Goal: Transaction & Acquisition: Purchase product/service

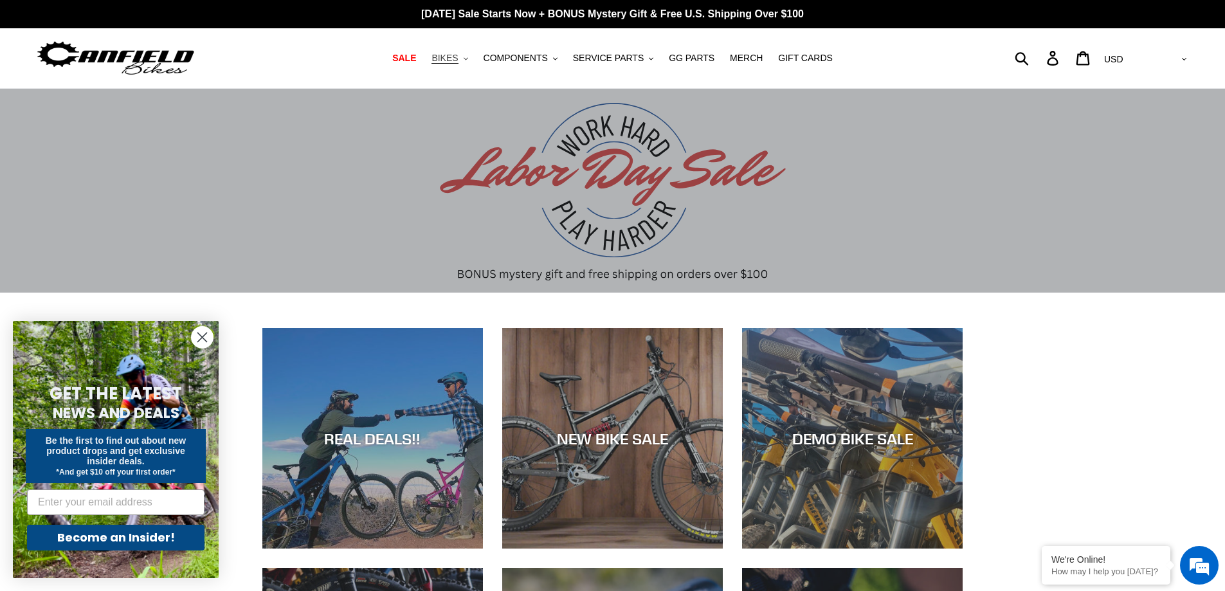
click at [456, 59] on span "BIKES" at bounding box center [444, 58] width 26 height 11
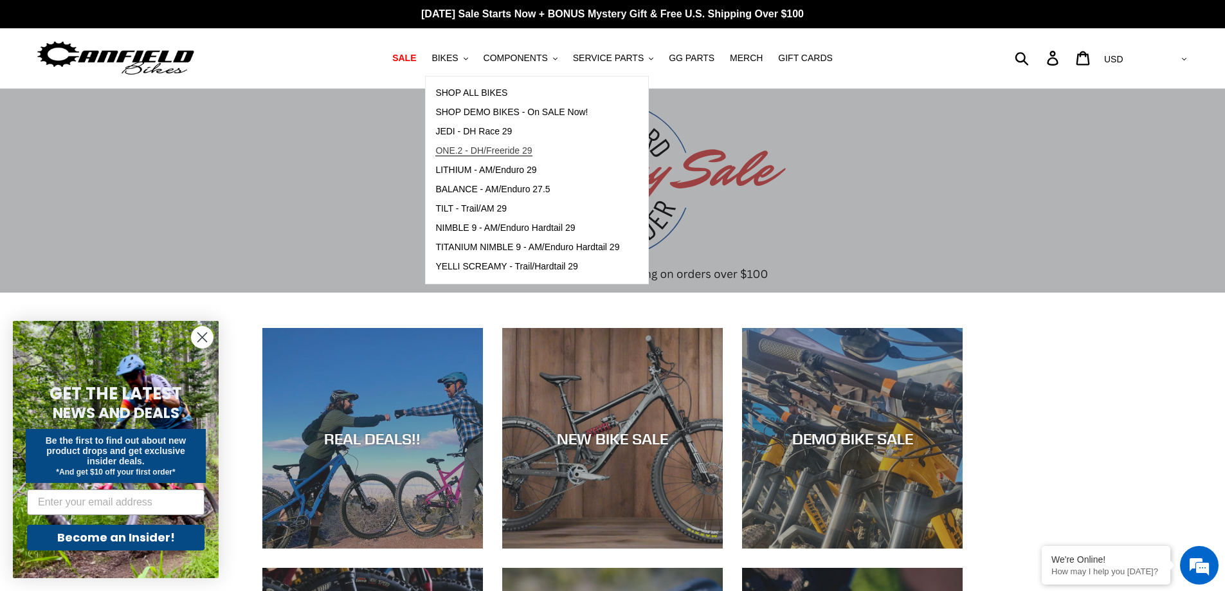
click at [509, 152] on span "ONE.2 - DH/Freeride 29" at bounding box center [483, 150] width 96 height 11
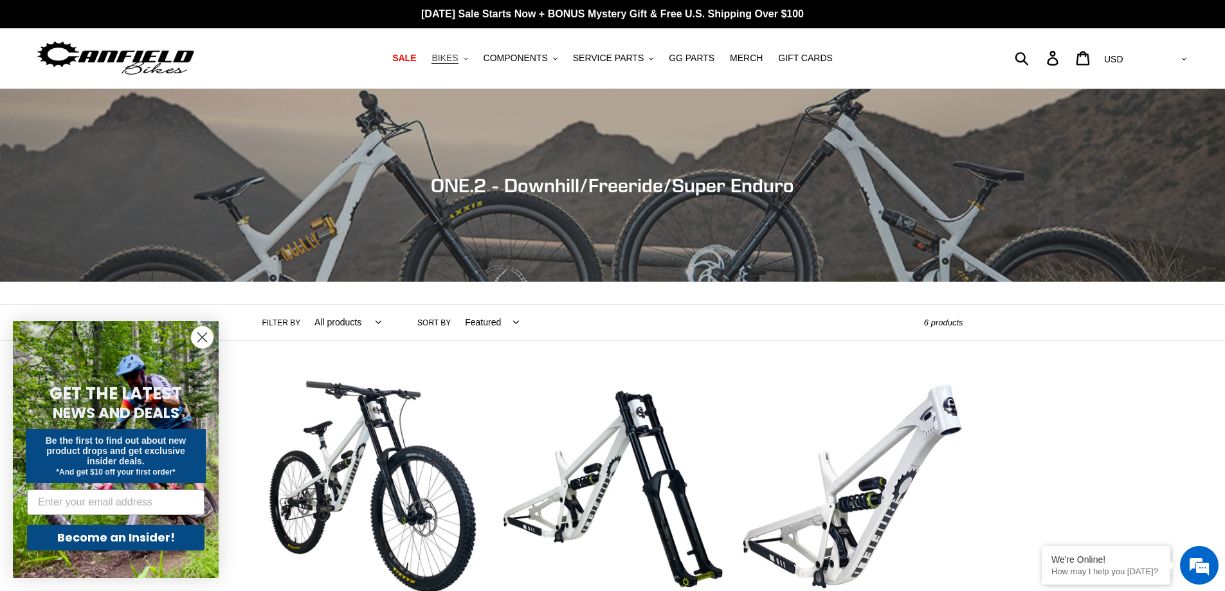
click at [458, 59] on span "BIKES" at bounding box center [444, 58] width 26 height 11
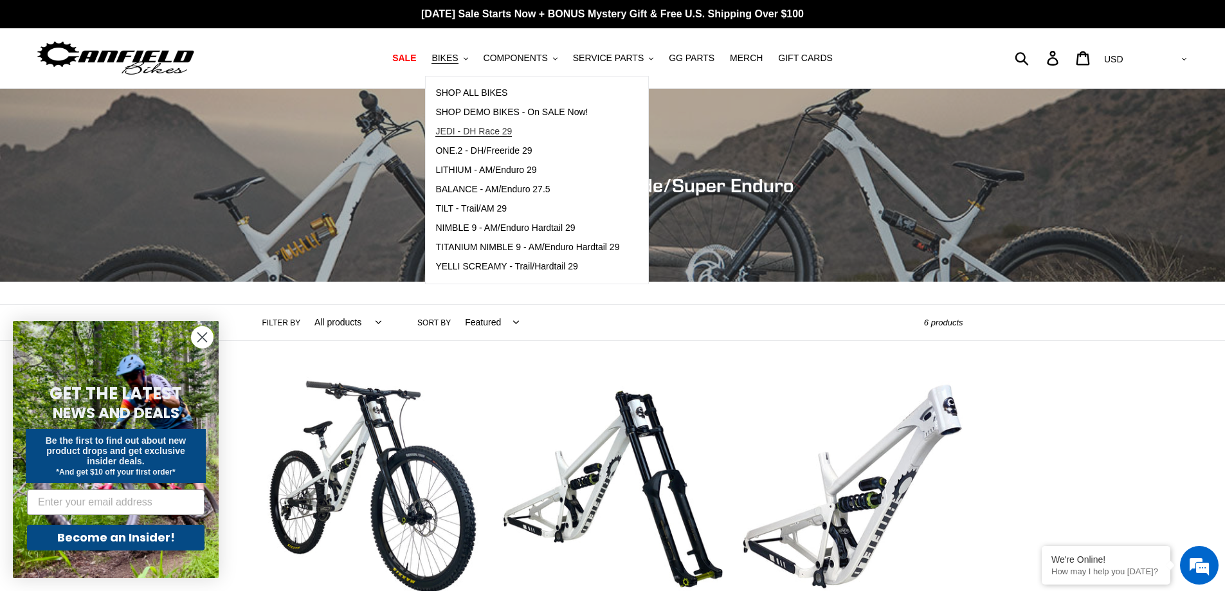
click at [484, 127] on span "JEDI - DH Race 29" at bounding box center [473, 131] width 77 height 11
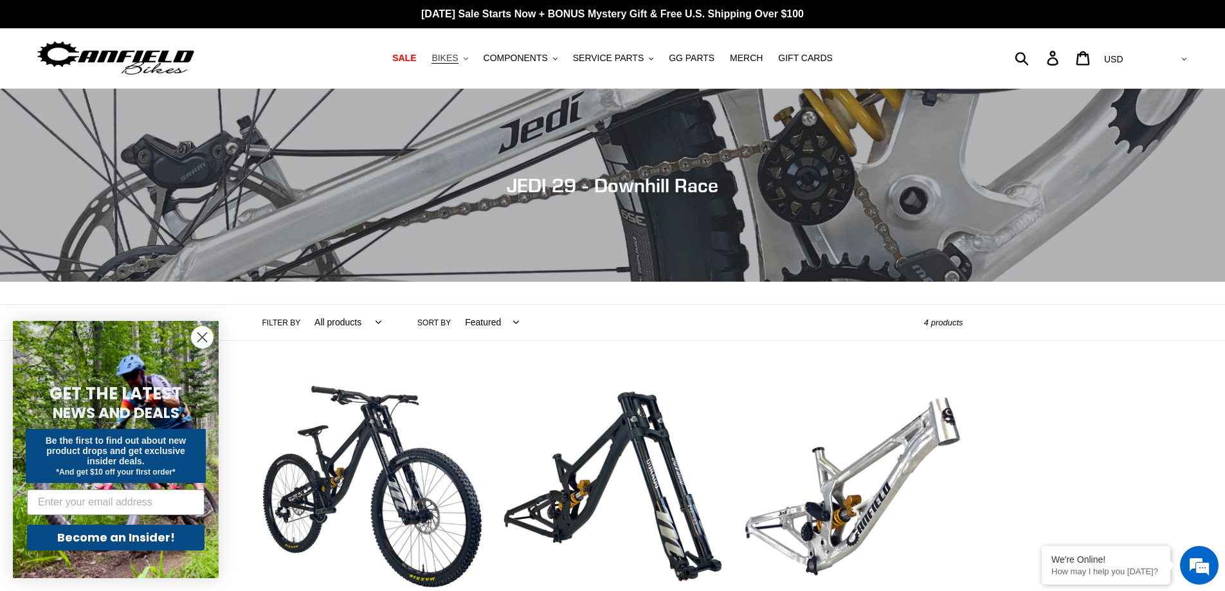
click at [458, 55] on span "BIKES" at bounding box center [444, 58] width 26 height 11
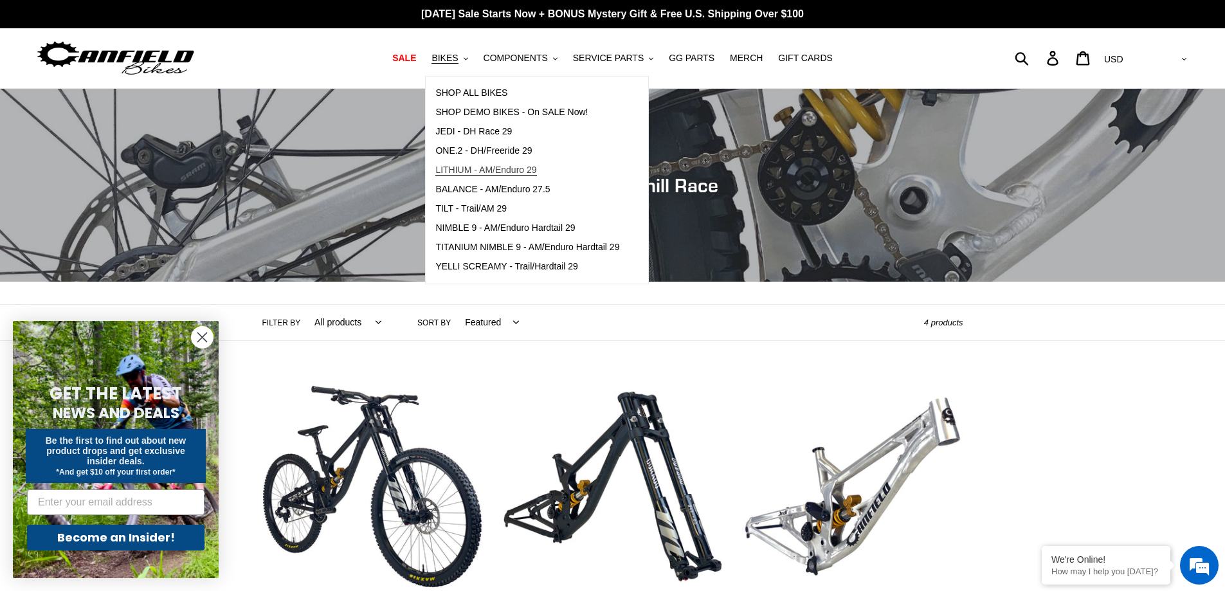
click at [487, 168] on span "LITHIUM - AM/Enduro 29" at bounding box center [485, 170] width 101 height 11
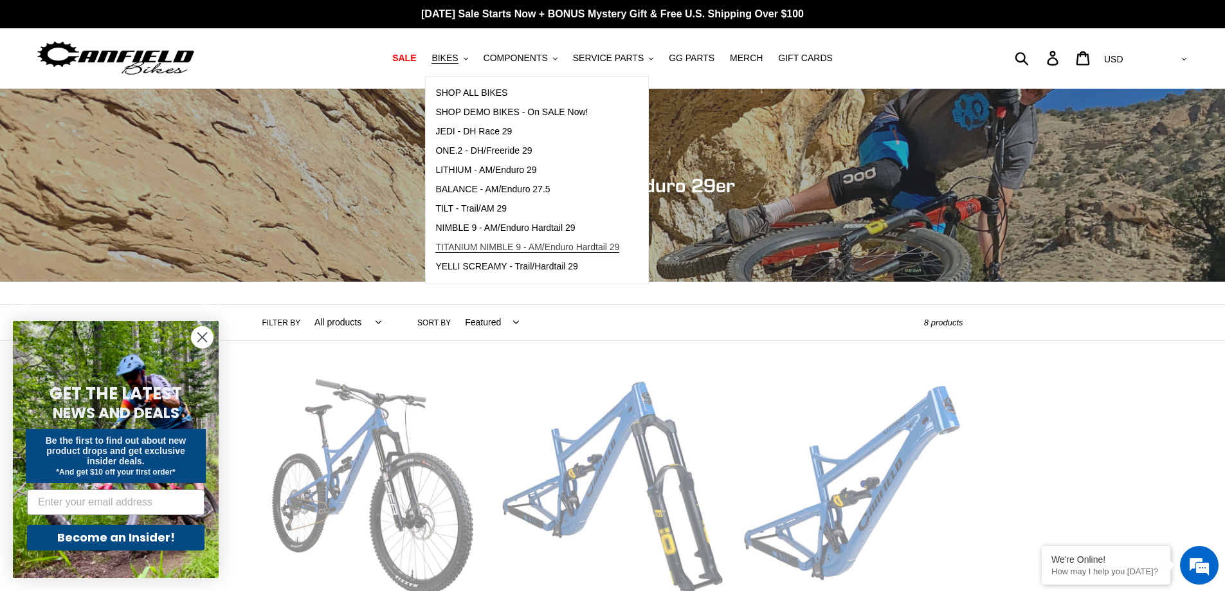
click at [514, 242] on span "TITANIUM NIMBLE 9 - AM/Enduro Hardtail 29" at bounding box center [527, 247] width 184 height 11
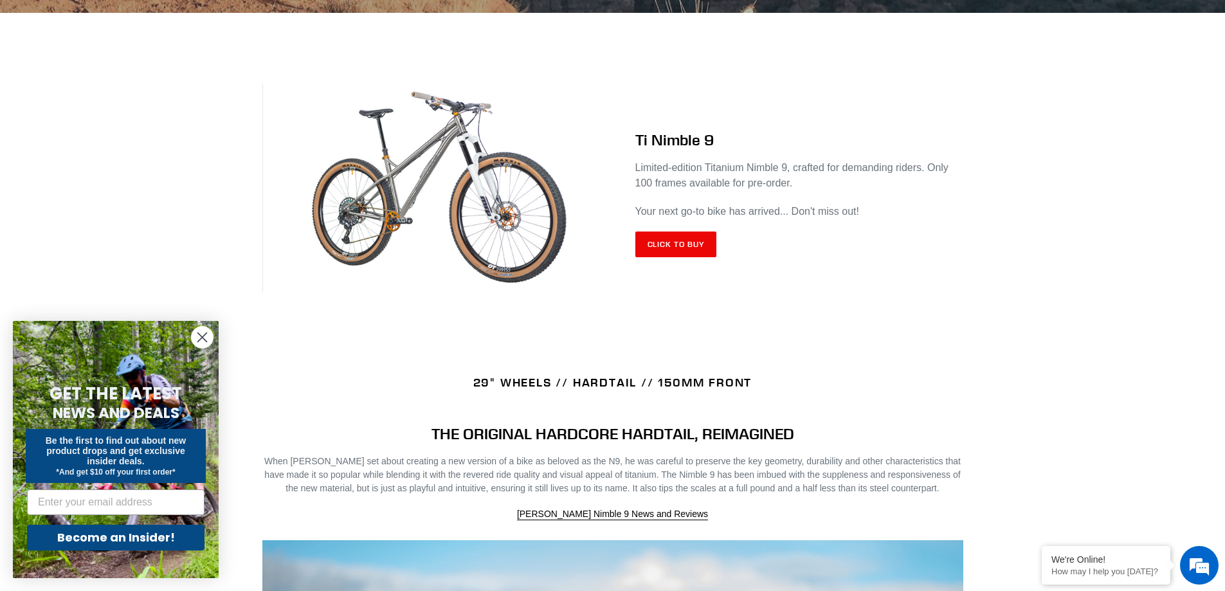
scroll to position [493, 0]
click at [660, 233] on link "Click to Buy" at bounding box center [676, 245] width 82 height 26
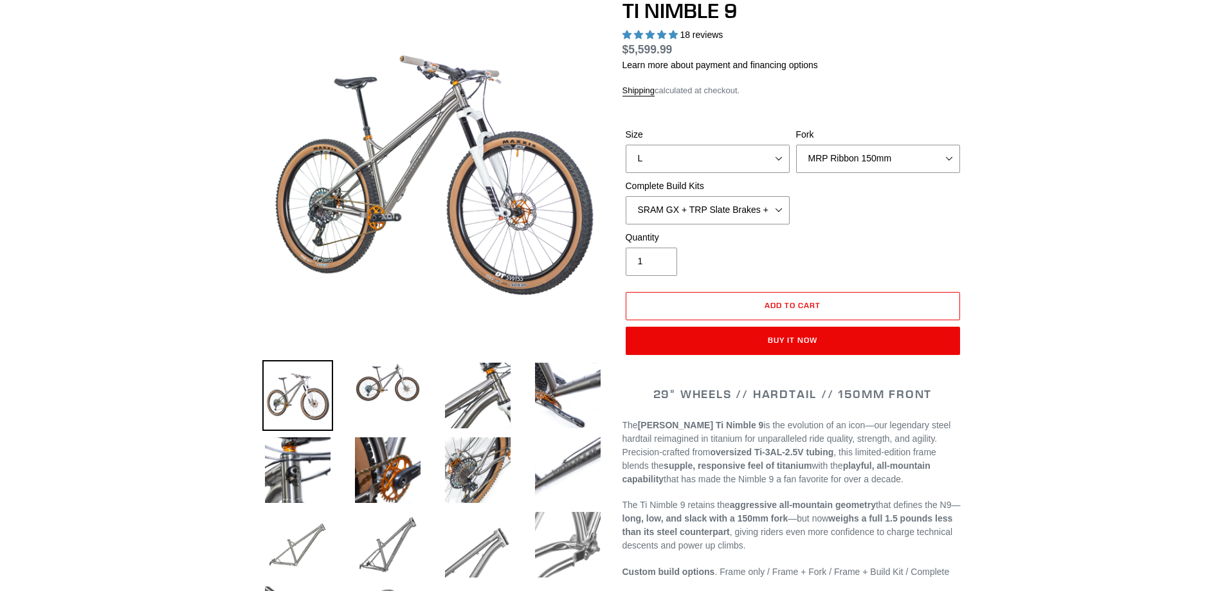
select select "highest-rating"
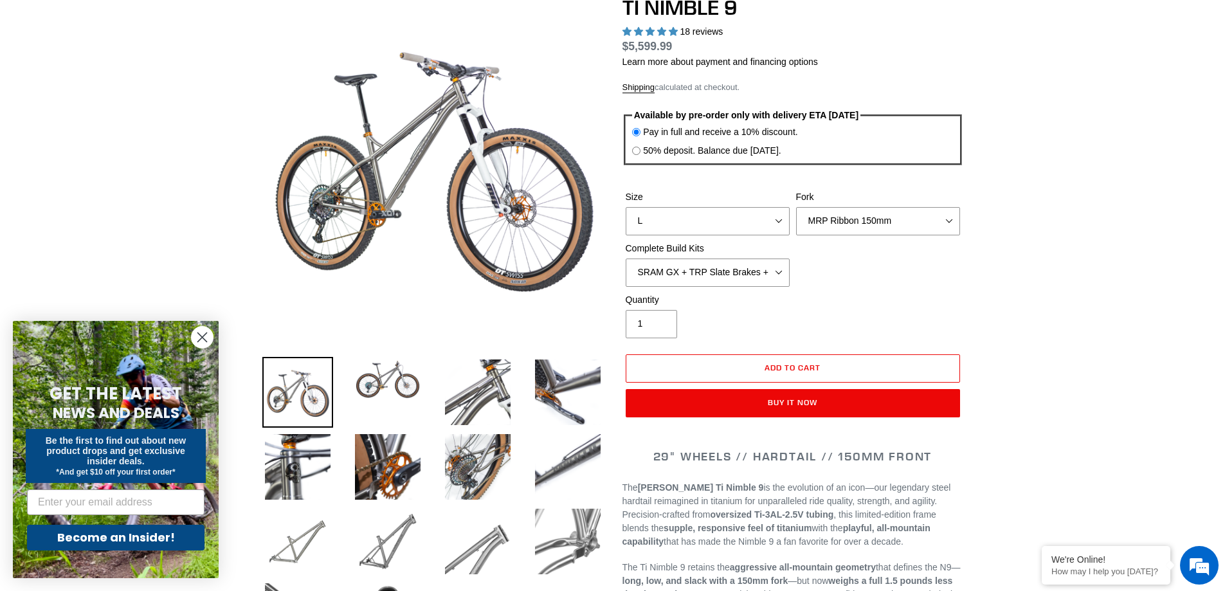
scroll to position [150, 0]
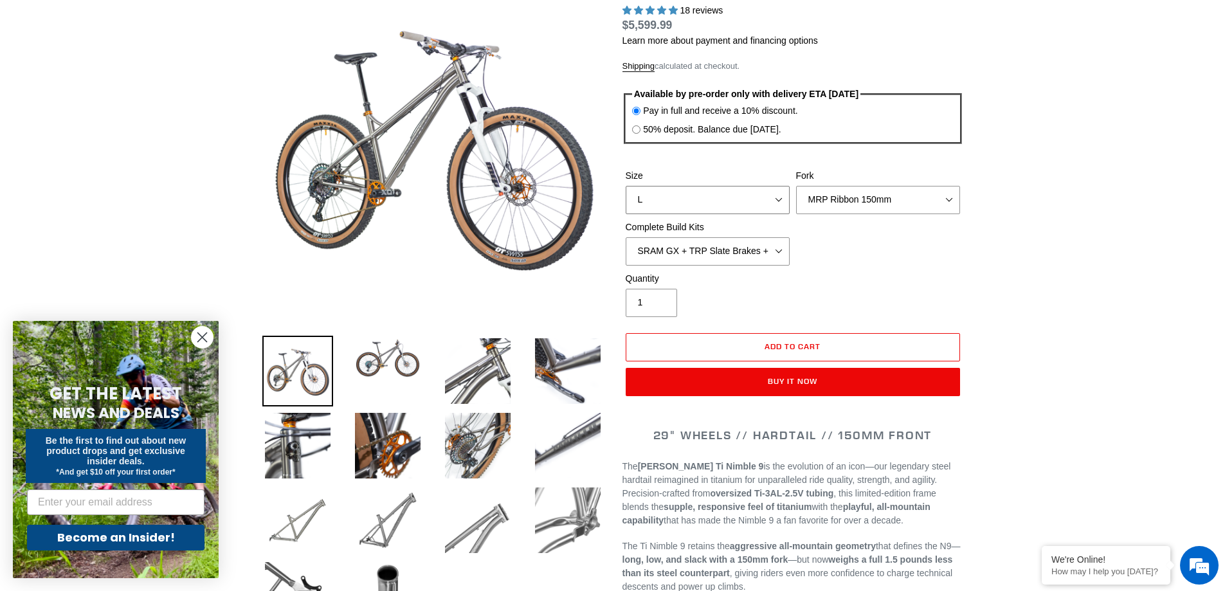
click at [644, 199] on select "S M L XL / XXL (Specify at checkout)" at bounding box center [708, 200] width 164 height 28
click at [651, 203] on select "S M L XL / XXL (Specify at checkout)" at bounding box center [708, 200] width 164 height 28
select select "XL / XXL (Specify at checkout)"
click at [626, 186] on select "S M L XL / XXL (Specify at checkout)" at bounding box center [708, 200] width 164 height 28
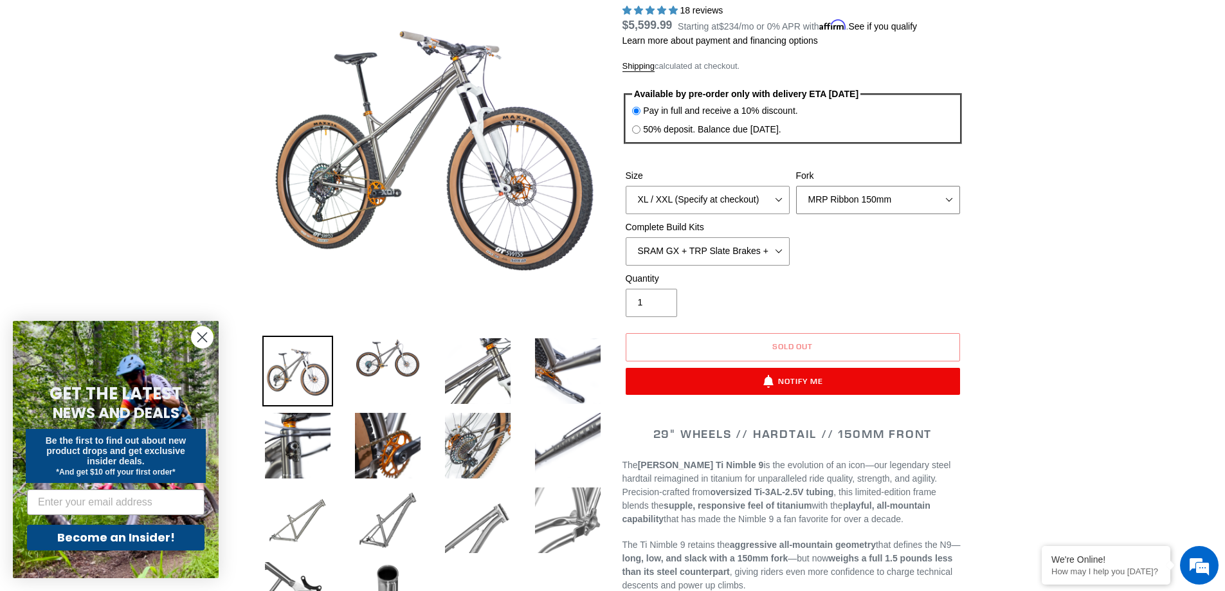
click at [847, 201] on select "MRP Ribbon 150mm RockShox Lyrik 150mm Fox Factory 36 150mm Cane Creek Helm 150m…" at bounding box center [878, 200] width 164 height 28
click at [796, 186] on select "MRP Ribbon 150mm RockShox Lyrik 150mm Fox Factory 36 150mm Cane Creek Helm 150m…" at bounding box center [878, 200] width 164 height 28
click at [722, 258] on select "SRAM GX + TRP Slate Brakes + Rotors + e13 LG-1 Wheels SHIMANO XT + SHIMANO brak…" at bounding box center [708, 251] width 164 height 28
click at [626, 237] on select "SRAM GX + TRP Slate Brakes + Rotors + e13 LG-1 Wheels SHIMANO XT + SHIMANO brak…" at bounding box center [708, 251] width 164 height 28
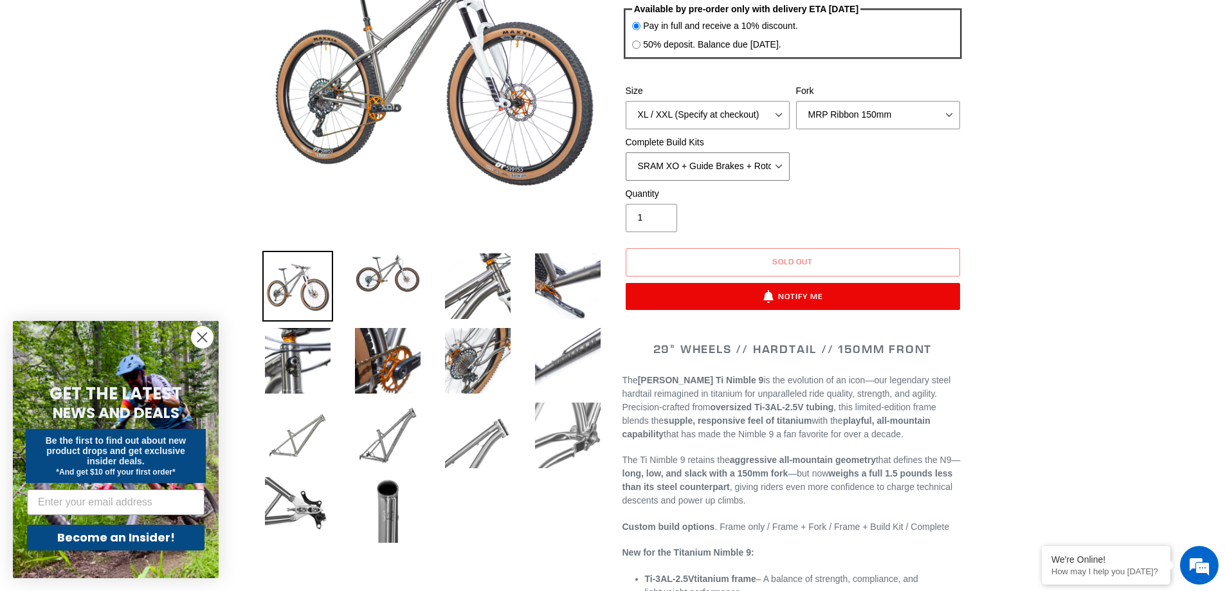
scroll to position [236, 0]
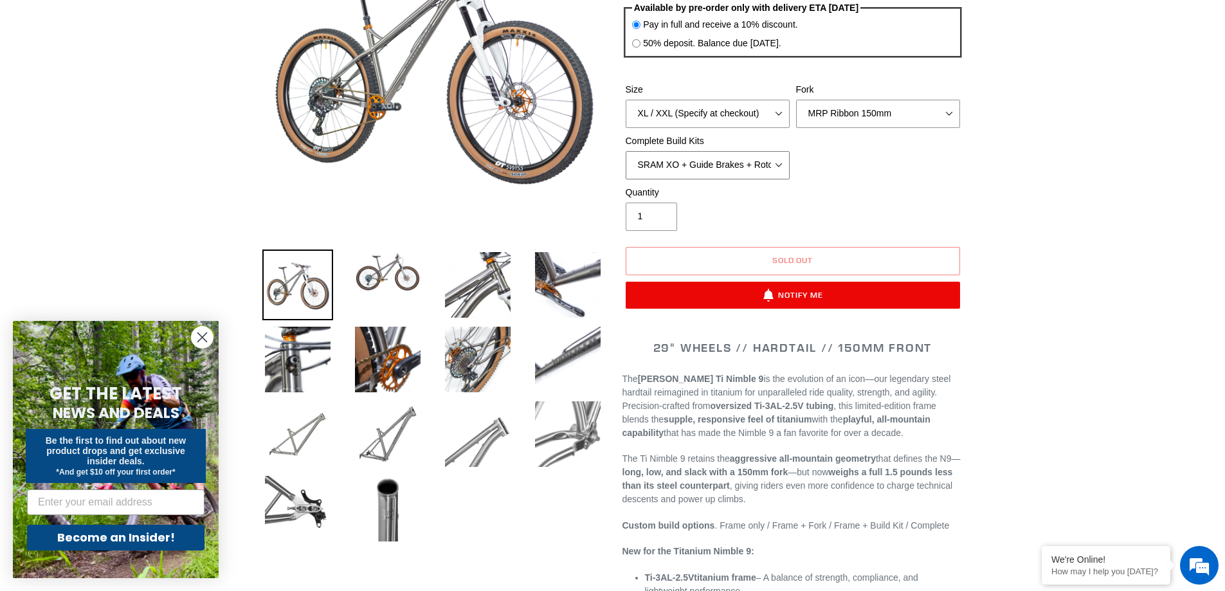
click at [707, 165] on select "SRAM GX + TRP Slate Brakes + Rotors + e13 LG-1 Wheels SHIMANO XT + SHIMANO brak…" at bounding box center [708, 165] width 164 height 28
click at [811, 163] on div "Size S M L XL / XXL (Specify at checkout) Fork MRP Ribbon 150mm RockShox Lyrik …" at bounding box center [792, 134] width 341 height 103
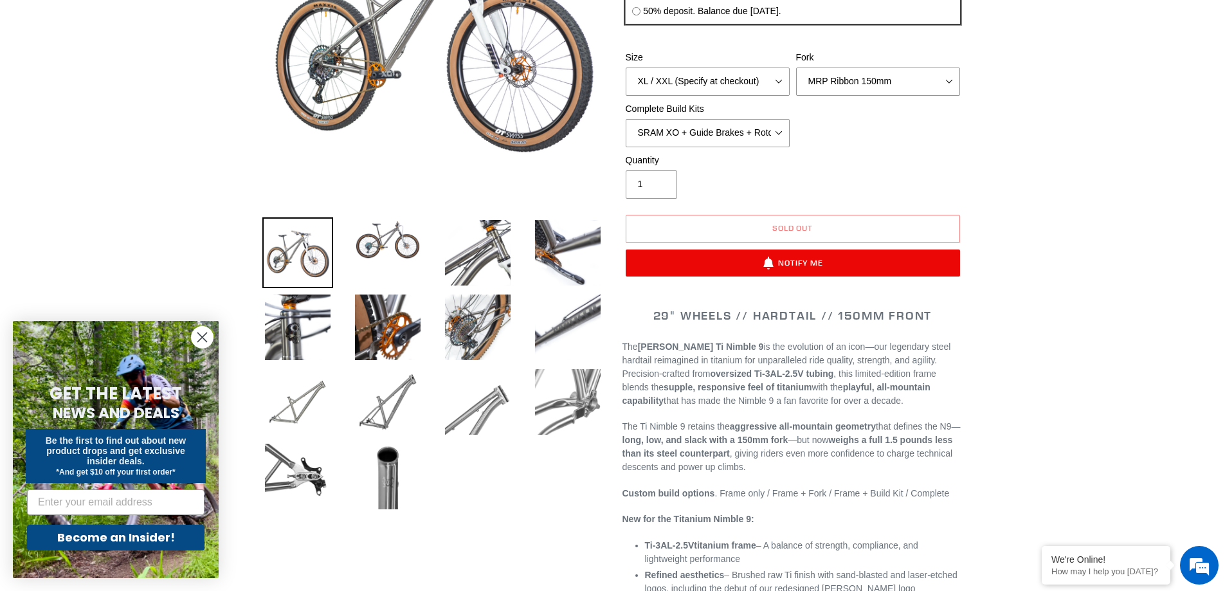
scroll to position [365, 0]
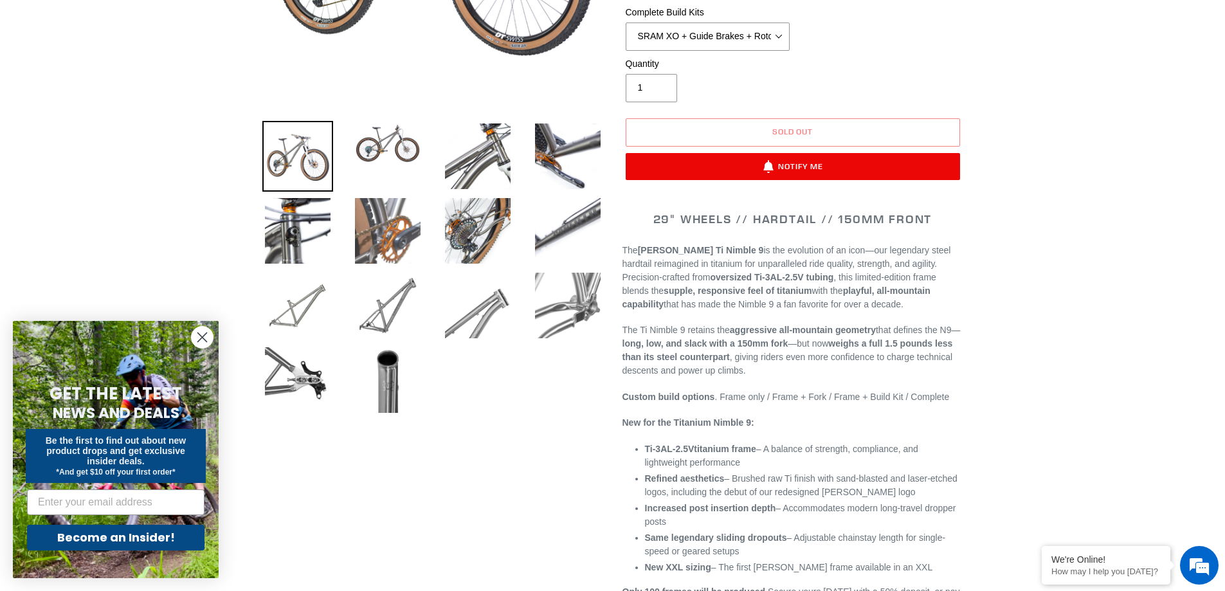
click at [390, 221] on img at bounding box center [387, 230] width 71 height 71
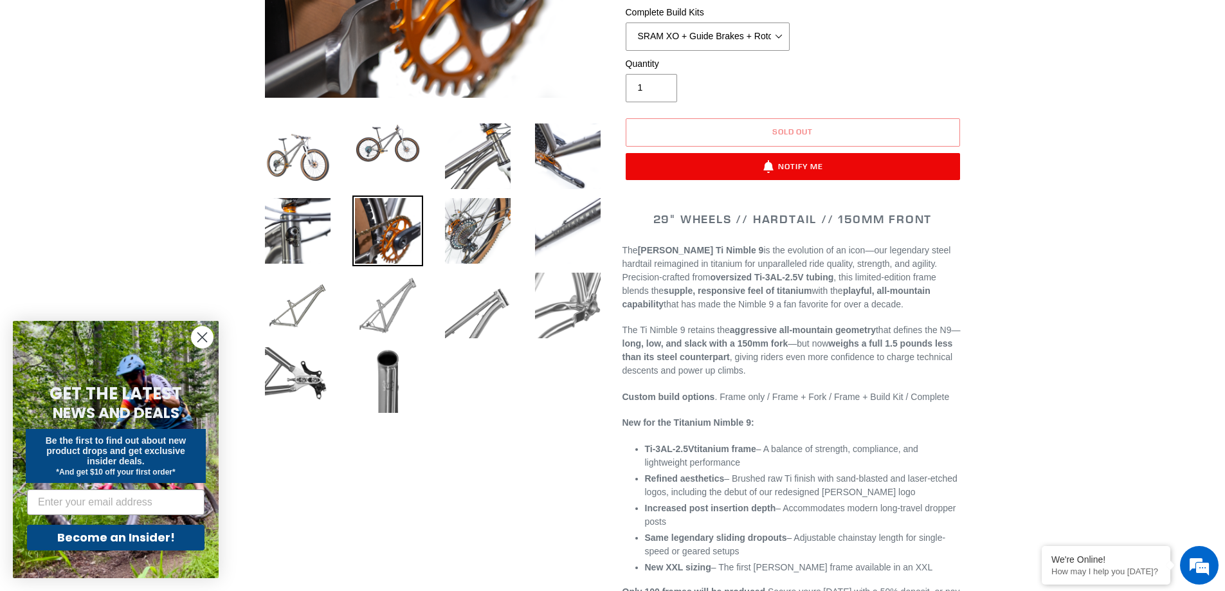
click at [377, 304] on img at bounding box center [387, 305] width 71 height 71
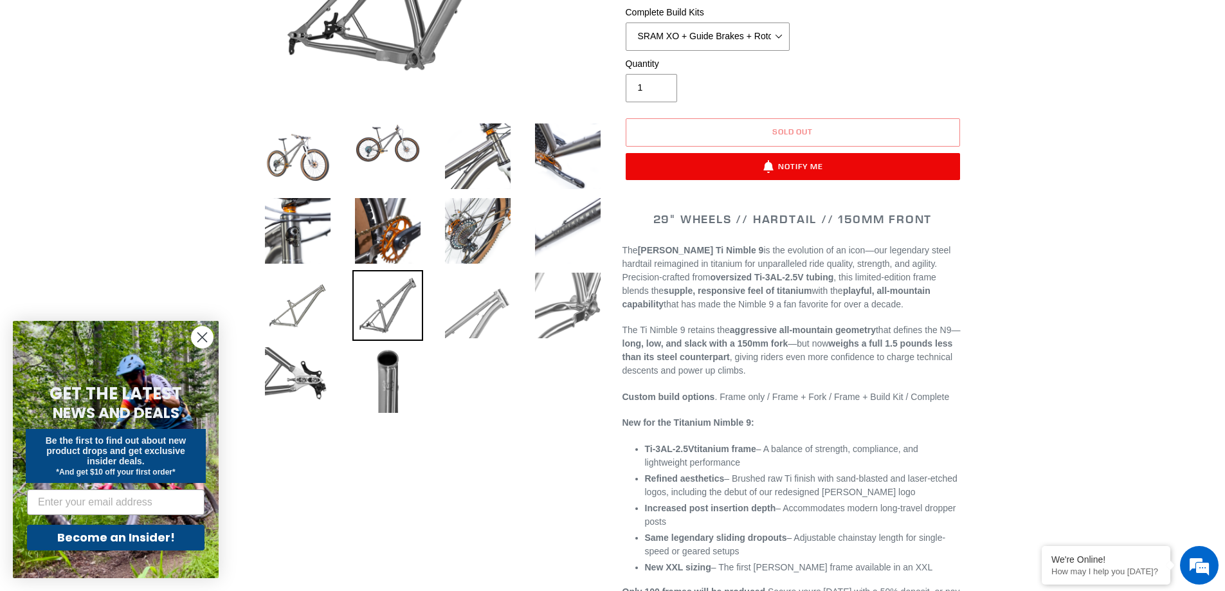
click at [503, 311] on img at bounding box center [477, 305] width 71 height 71
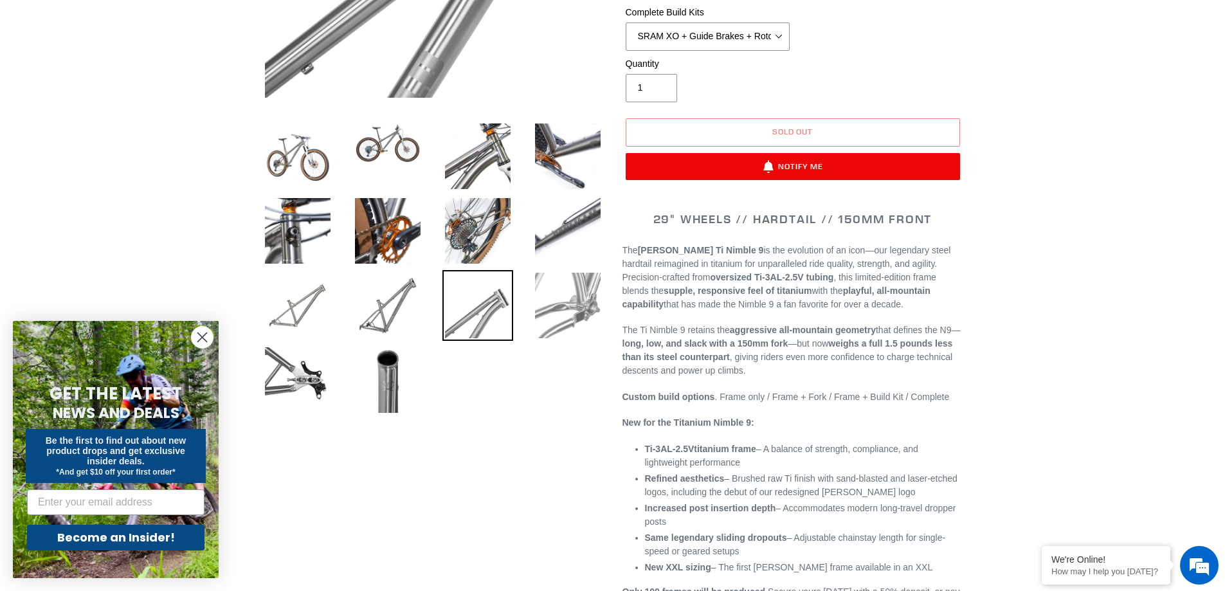
click at [574, 312] on img at bounding box center [567, 305] width 71 height 71
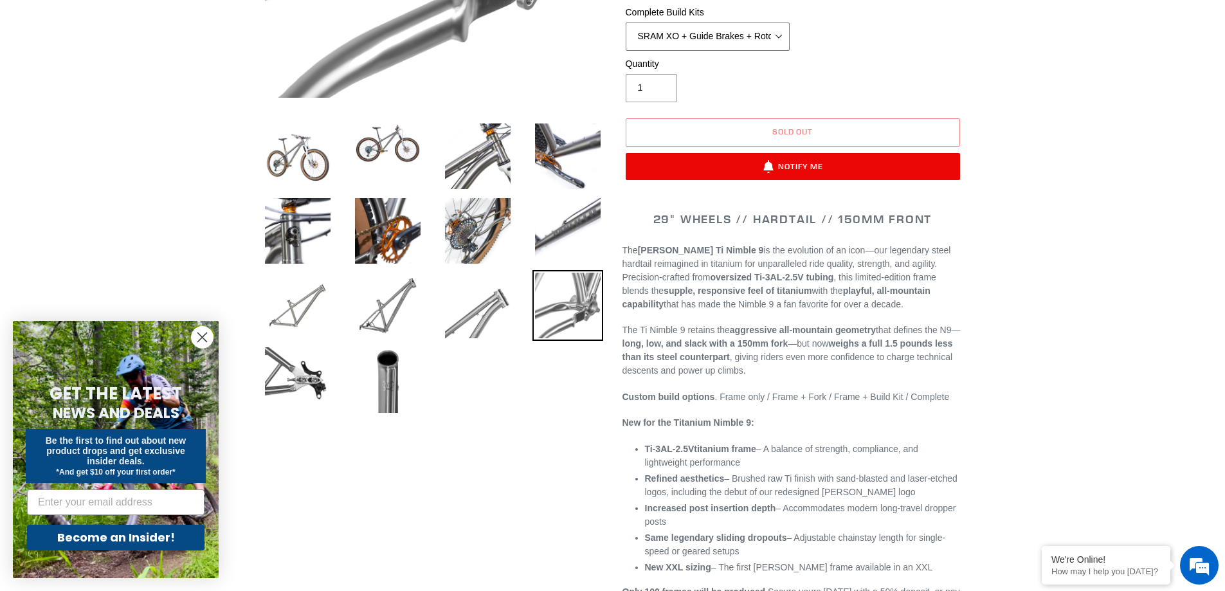
click at [699, 39] on select "SRAM GX + TRP Slate Brakes + Rotors + e13 LG-1 Wheels SHIMANO XT + SHIMANO brak…" at bounding box center [708, 37] width 164 height 28
click at [626, 23] on select "SRAM GX + TRP Slate Brakes + Rotors + e13 LG-1 Wheels SHIMANO XT + SHIMANO brak…" at bounding box center [708, 37] width 164 height 28
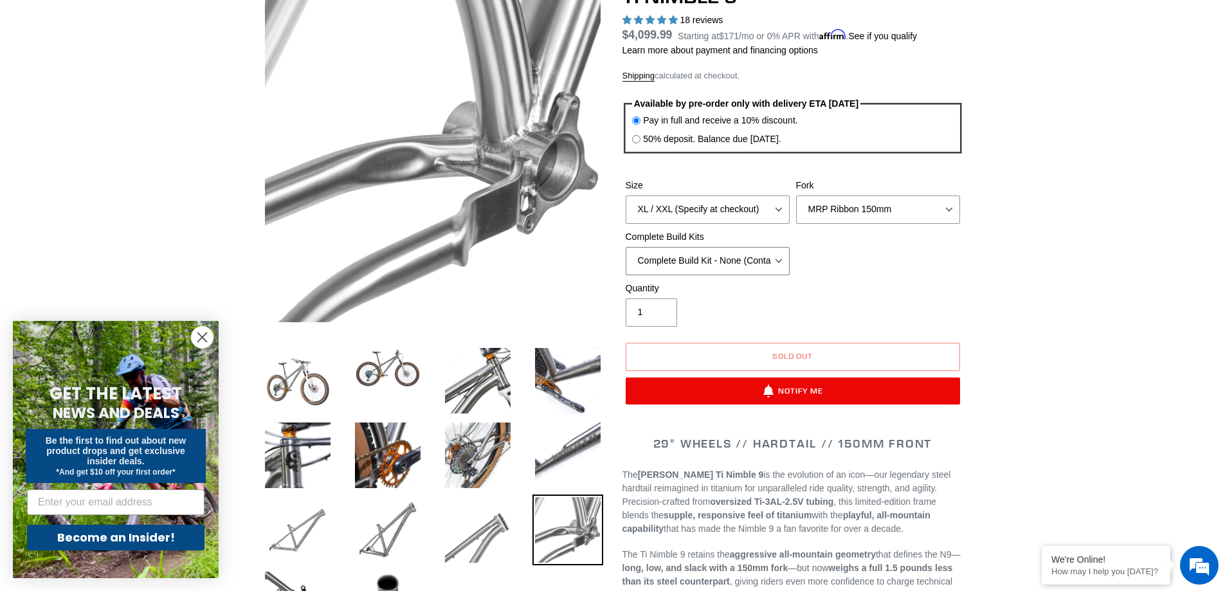
scroll to position [107, 0]
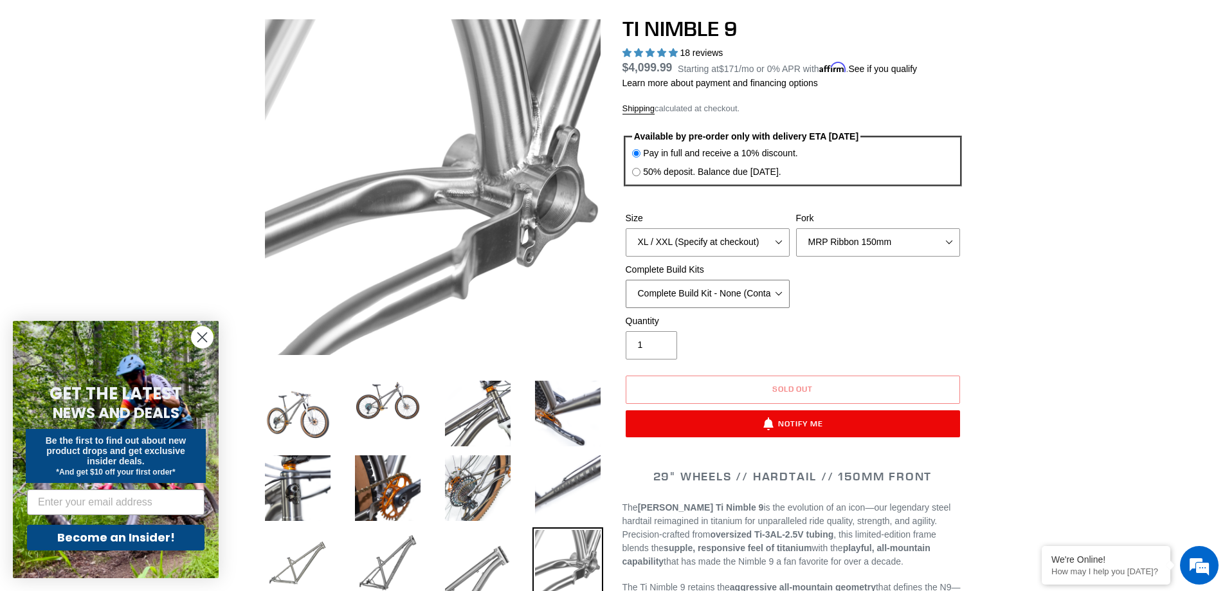
click at [763, 296] on select "SRAM GX + TRP Slate Brakes + Rotors + e13 LG-1 Wheels SHIMANO XT + SHIMANO brak…" at bounding box center [708, 294] width 164 height 28
select select "SRAM XO + Guide Brakes + Rotors + Atomik AL Wheels"
click at [626, 280] on select "SRAM GX + TRP Slate Brakes + Rotors + e13 LG-1 Wheels SHIMANO XT + SHIMANO brak…" at bounding box center [708, 294] width 164 height 28
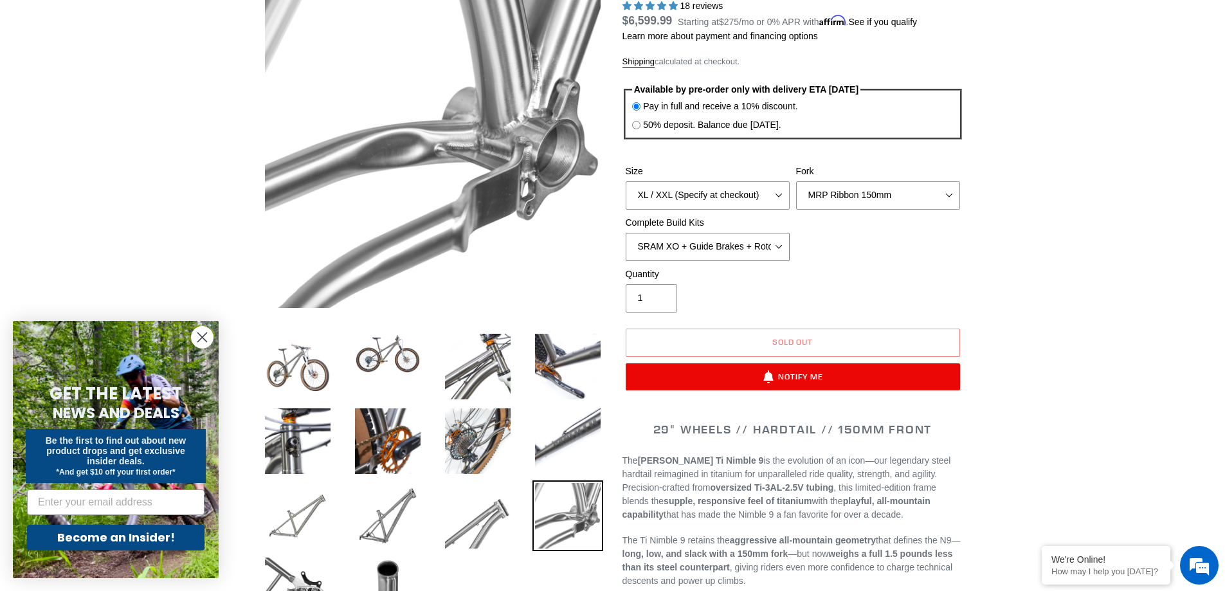
scroll to position [150, 0]
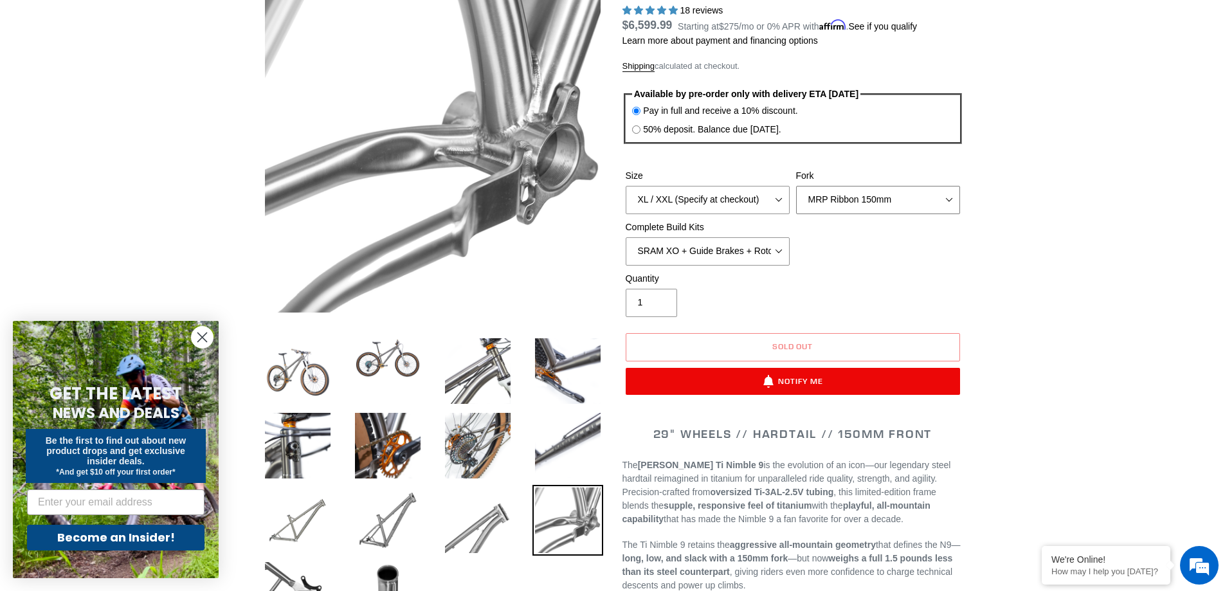
drag, startPoint x: 830, startPoint y: 202, endPoint x: 834, endPoint y: 209, distance: 8.1
click at [830, 202] on select "MRP Ribbon 150mm RockShox Lyrik 150mm Fox Factory 36 150mm Cane Creek Helm 150m…" at bounding box center [878, 200] width 164 height 28
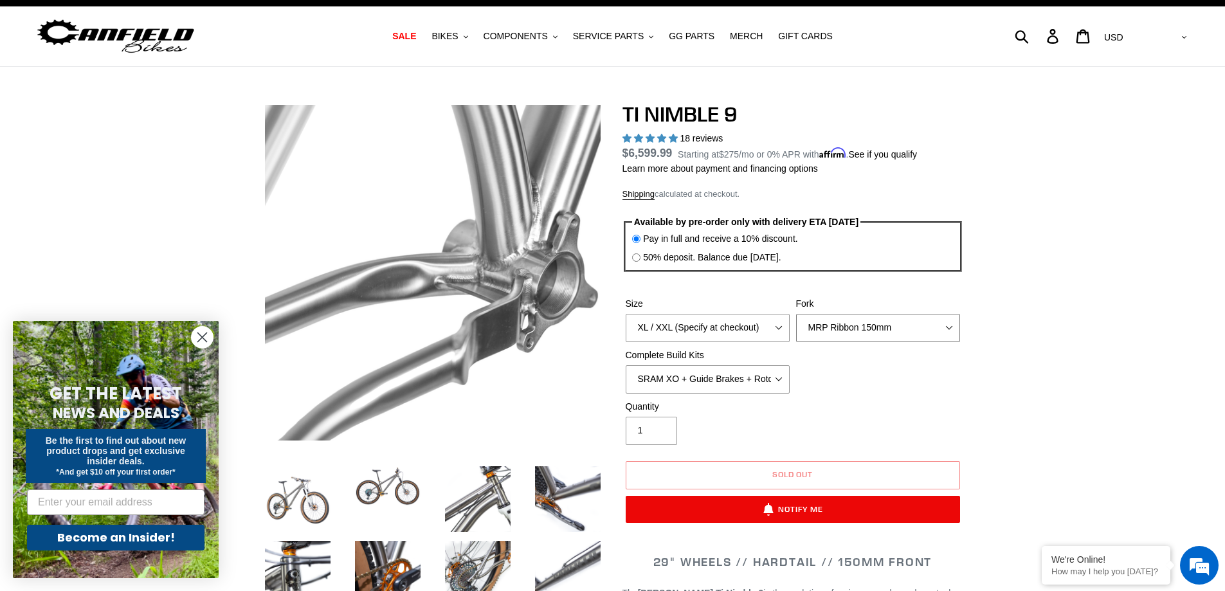
scroll to position [21, 0]
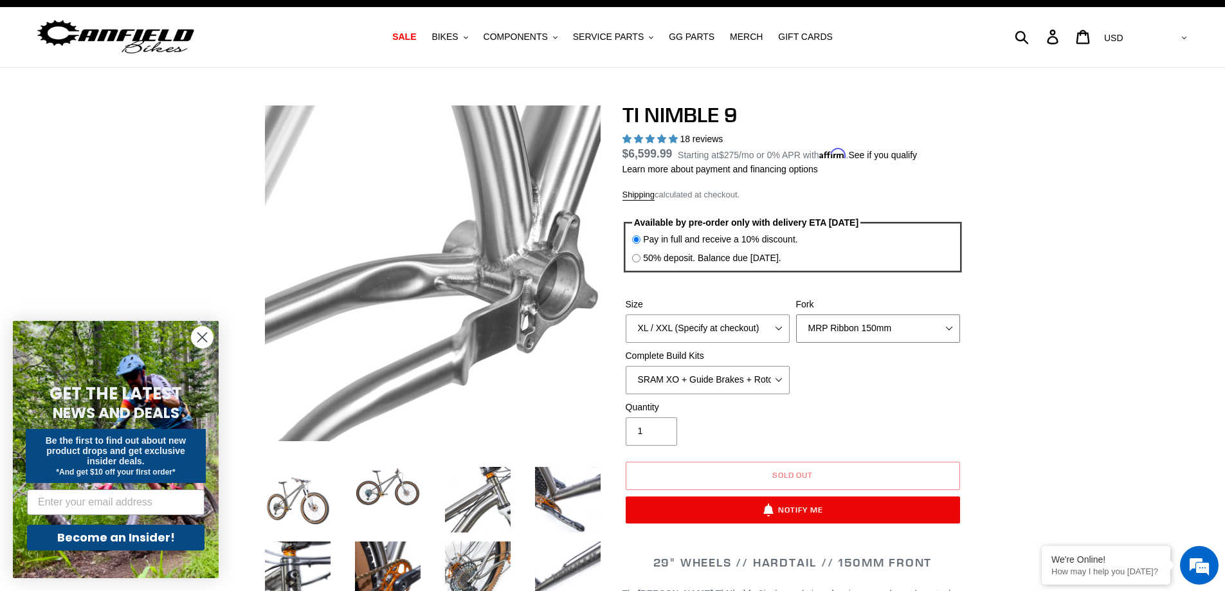
click at [913, 321] on select "MRP Ribbon 150mm RockShox Lyrik 150mm Fox Factory 36 150mm Cane Creek Helm 150m…" at bounding box center [878, 328] width 164 height 28
click at [796, 314] on select "MRP Ribbon 150mm RockShox Lyrik 150mm Fox Factory 36 150mm Cane Creek Helm 150m…" at bounding box center [878, 328] width 164 height 28
click at [887, 331] on select "MRP Ribbon 150mm RockShox Lyrik 150mm Fox Factory 36 150mm Cane Creek Helm 150m…" at bounding box center [878, 328] width 164 height 28
click at [796, 314] on select "MRP Ribbon 150mm RockShox Lyrik 150mm Fox Factory 36 150mm Cane Creek Helm 150m…" at bounding box center [878, 328] width 164 height 28
click at [883, 328] on select "MRP Ribbon 150mm RockShox Lyrik 150mm Fox Factory 36 150mm Cane Creek Helm 150m…" at bounding box center [878, 328] width 164 height 28
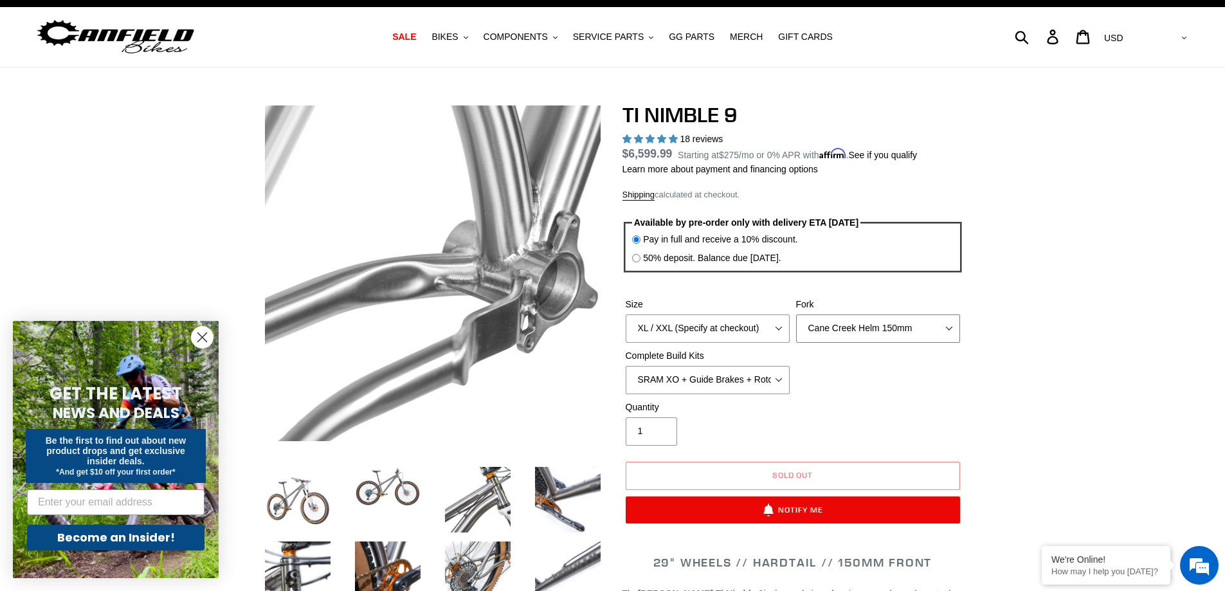
click at [796, 314] on select "MRP Ribbon 150mm RockShox Lyrik 150mm Fox Factory 36 150mm Cane Creek Helm 150m…" at bounding box center [878, 328] width 164 height 28
click at [887, 330] on select "MRP Ribbon 150mm RockShox Lyrik 150mm Fox Factory 36 150mm Cane Creek Helm 150m…" at bounding box center [878, 328] width 164 height 28
select select "MRP Ribbon 150mm"
click at [796, 314] on select "MRP Ribbon 150mm RockShox Lyrik 150mm Fox Factory 36 150mm Cane Creek Helm 150m…" at bounding box center [878, 328] width 164 height 28
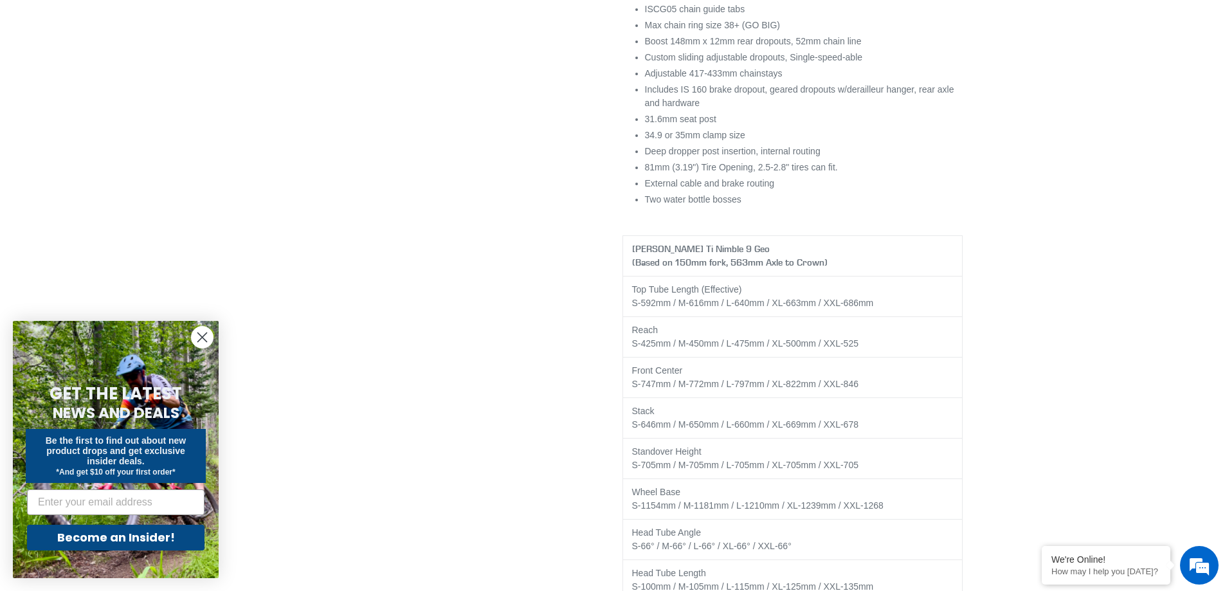
scroll to position [2079, 0]
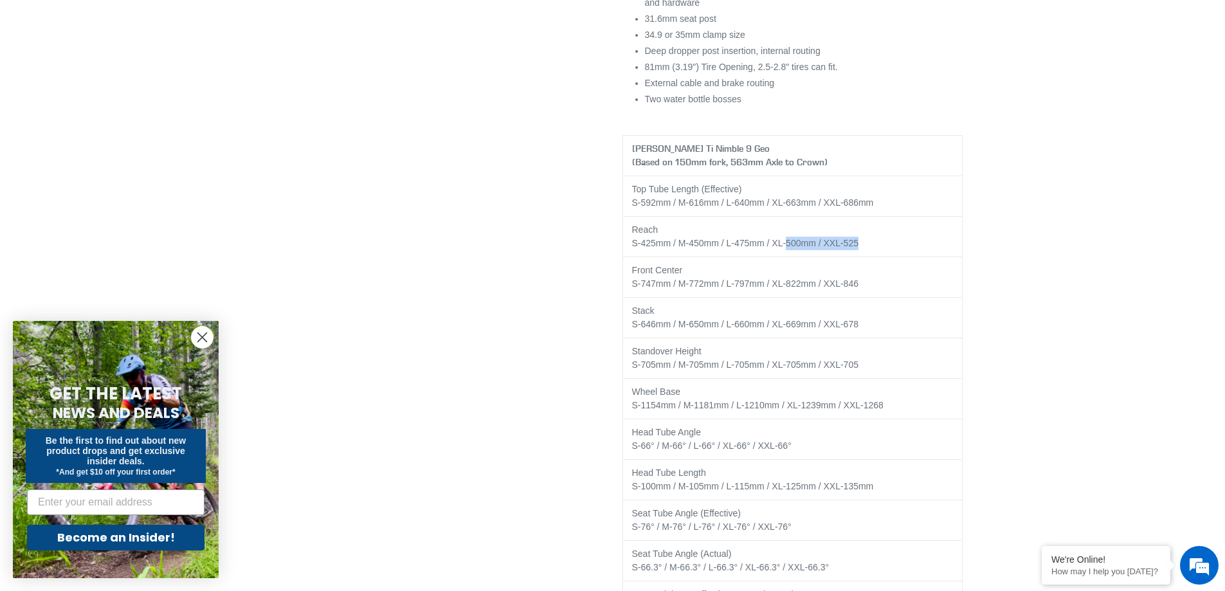
drag, startPoint x: 862, startPoint y: 226, endPoint x: 789, endPoint y: 238, distance: 73.7
click at [789, 237] on td "Reach S-425mm / M-450mm / L-475mm / XL-500mm / XXL-525" at bounding box center [792, 237] width 340 height 41
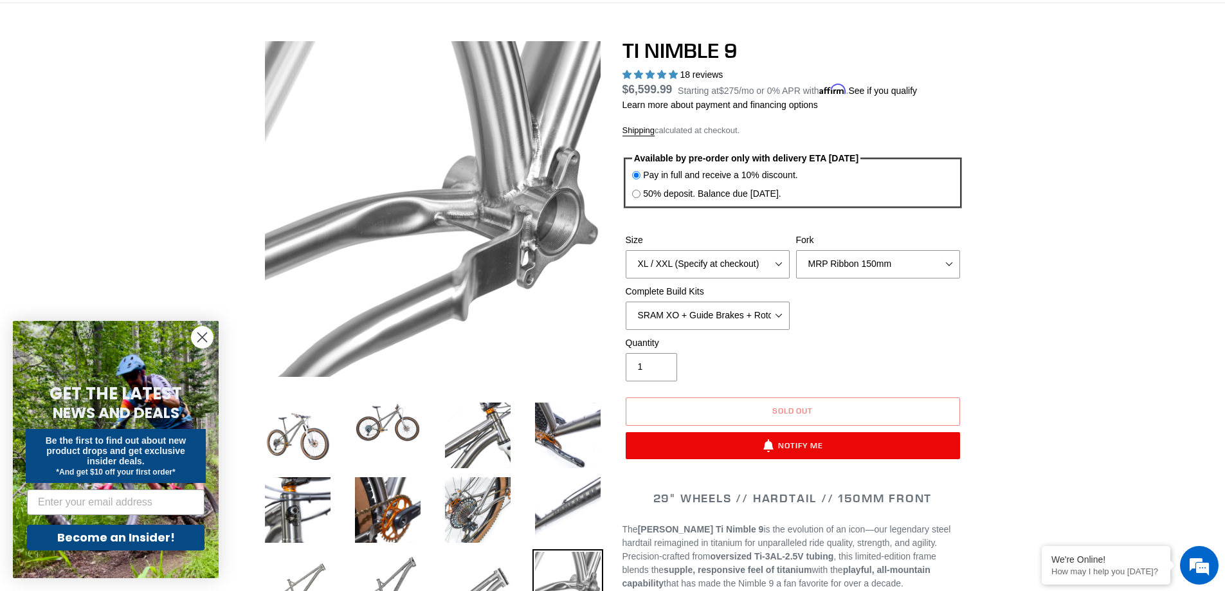
scroll to position [0, 0]
